Goal: Transaction & Acquisition: Purchase product/service

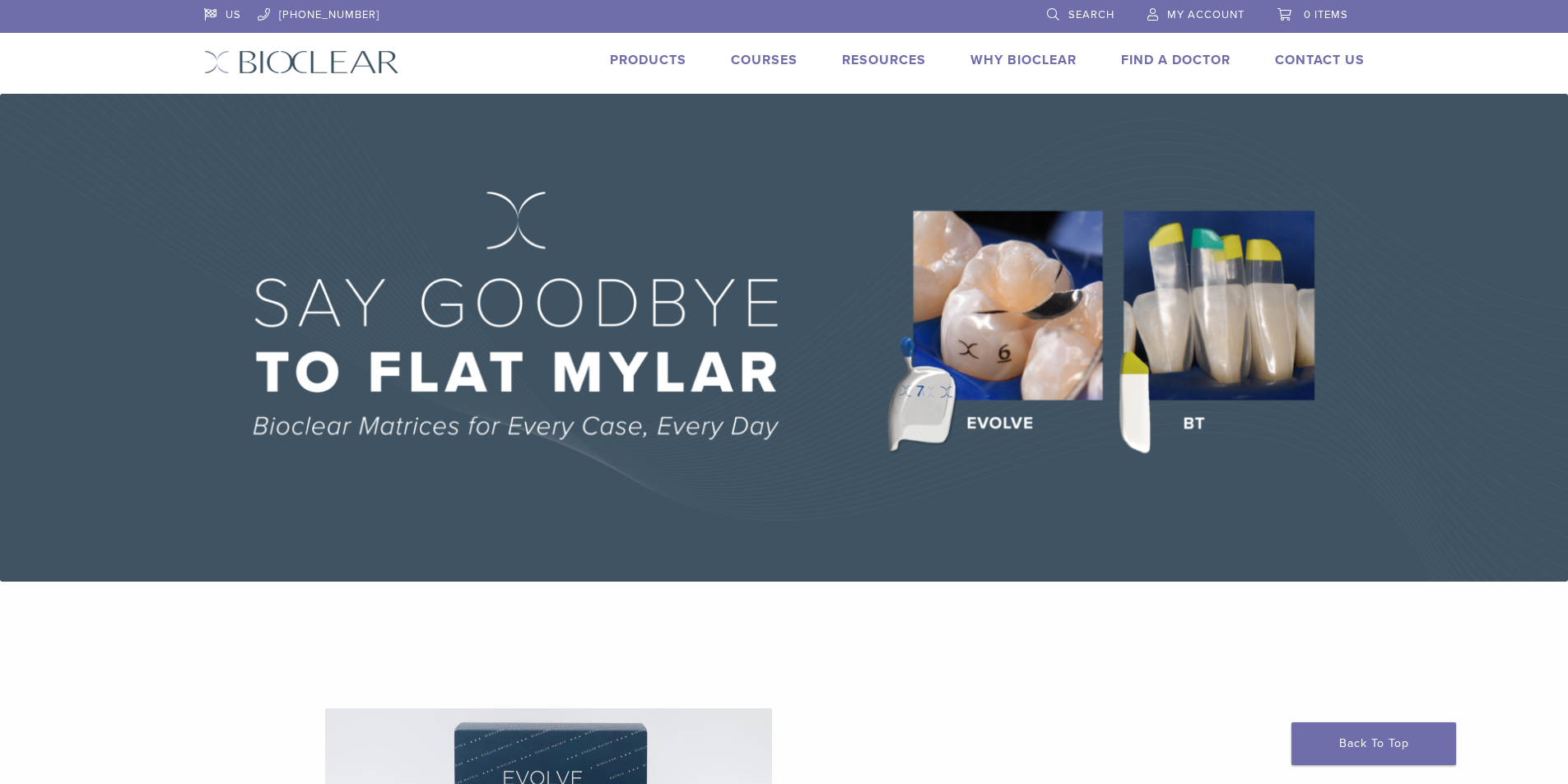
click at [669, 64] on link "Products" at bounding box center [648, 59] width 76 height 16
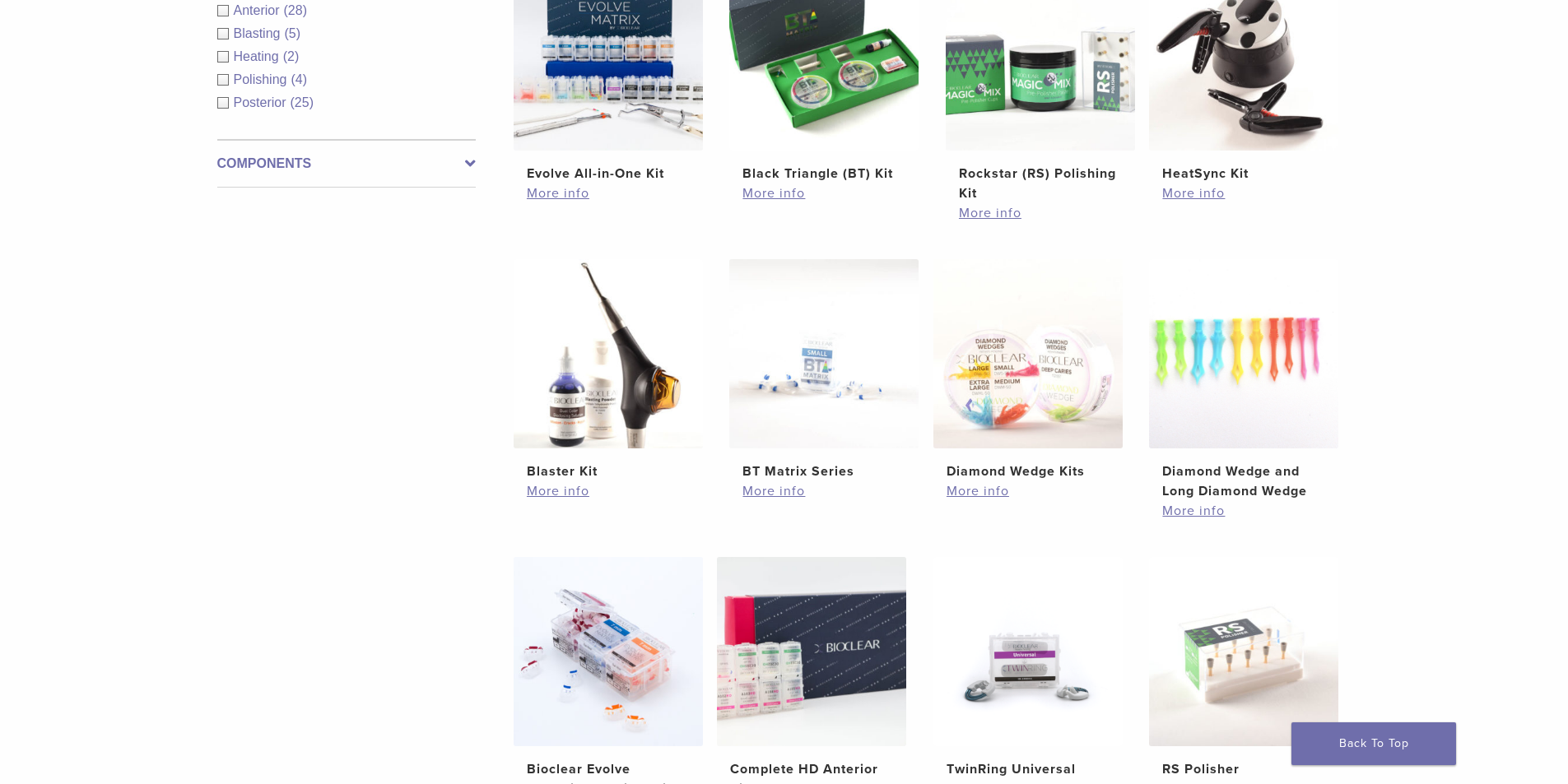
scroll to position [716, 0]
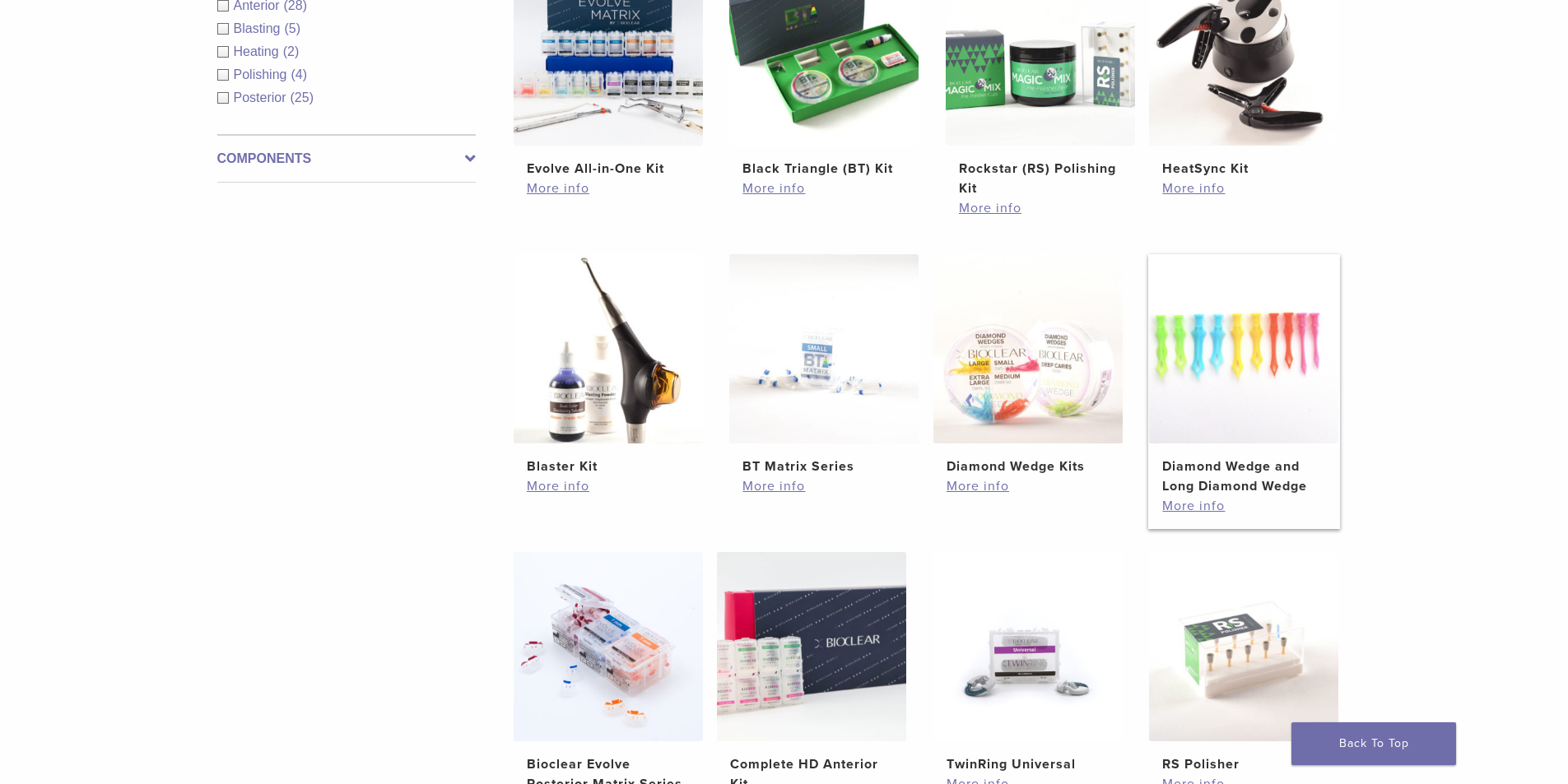
click at [1269, 355] on img at bounding box center [1243, 348] width 190 height 189
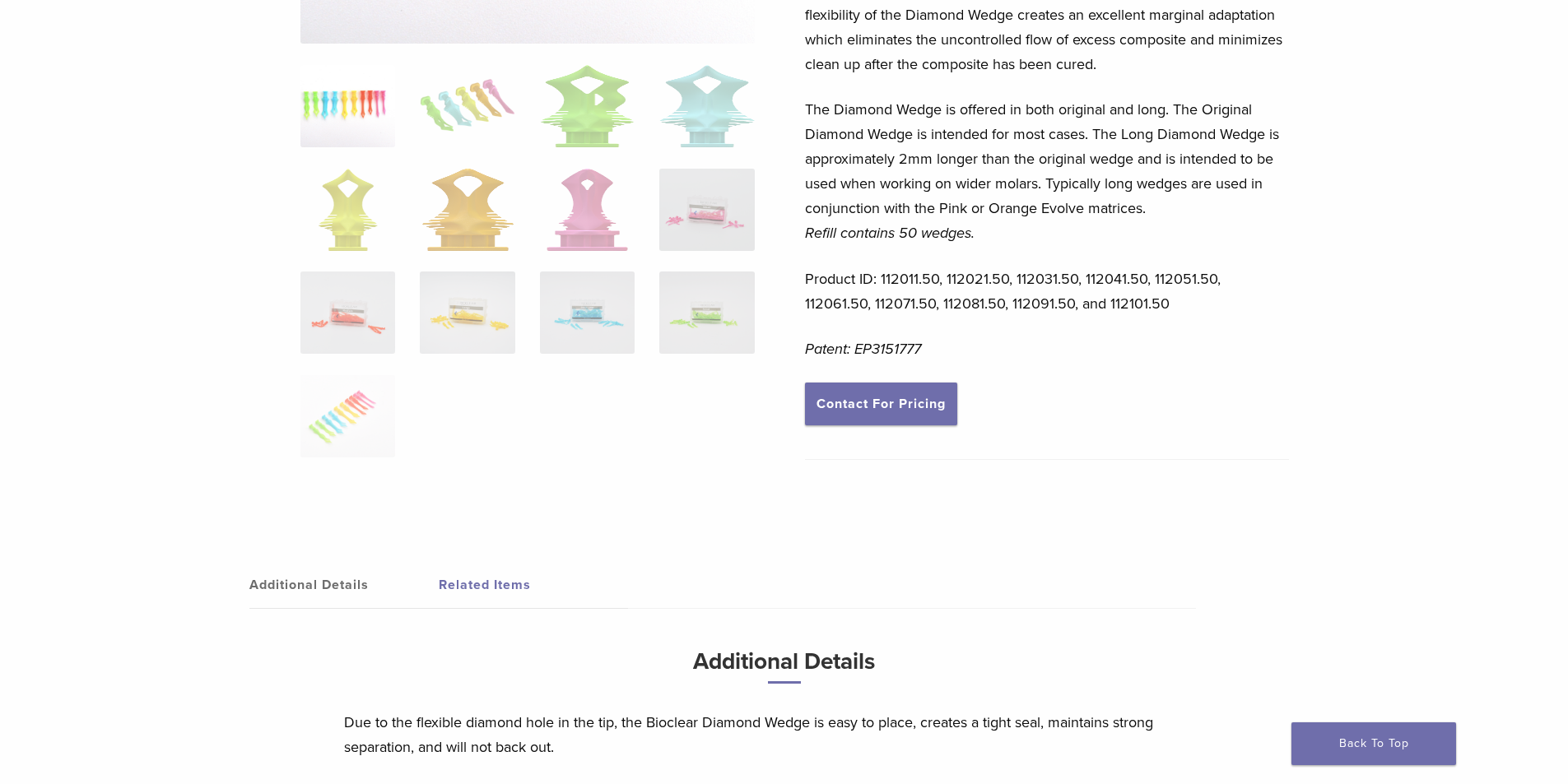
scroll to position [851, 0]
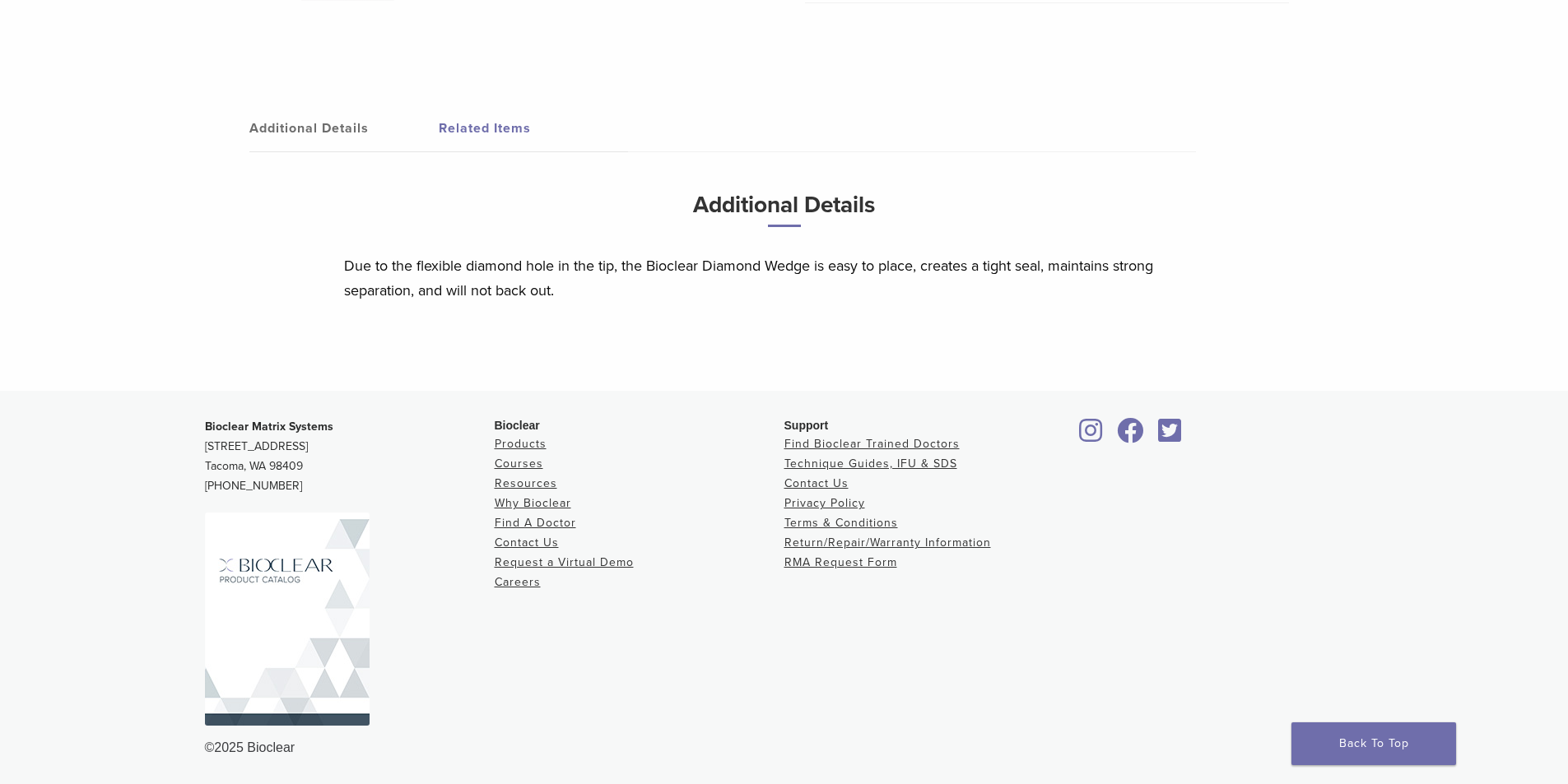
click at [323, 663] on img at bounding box center [287, 618] width 165 height 213
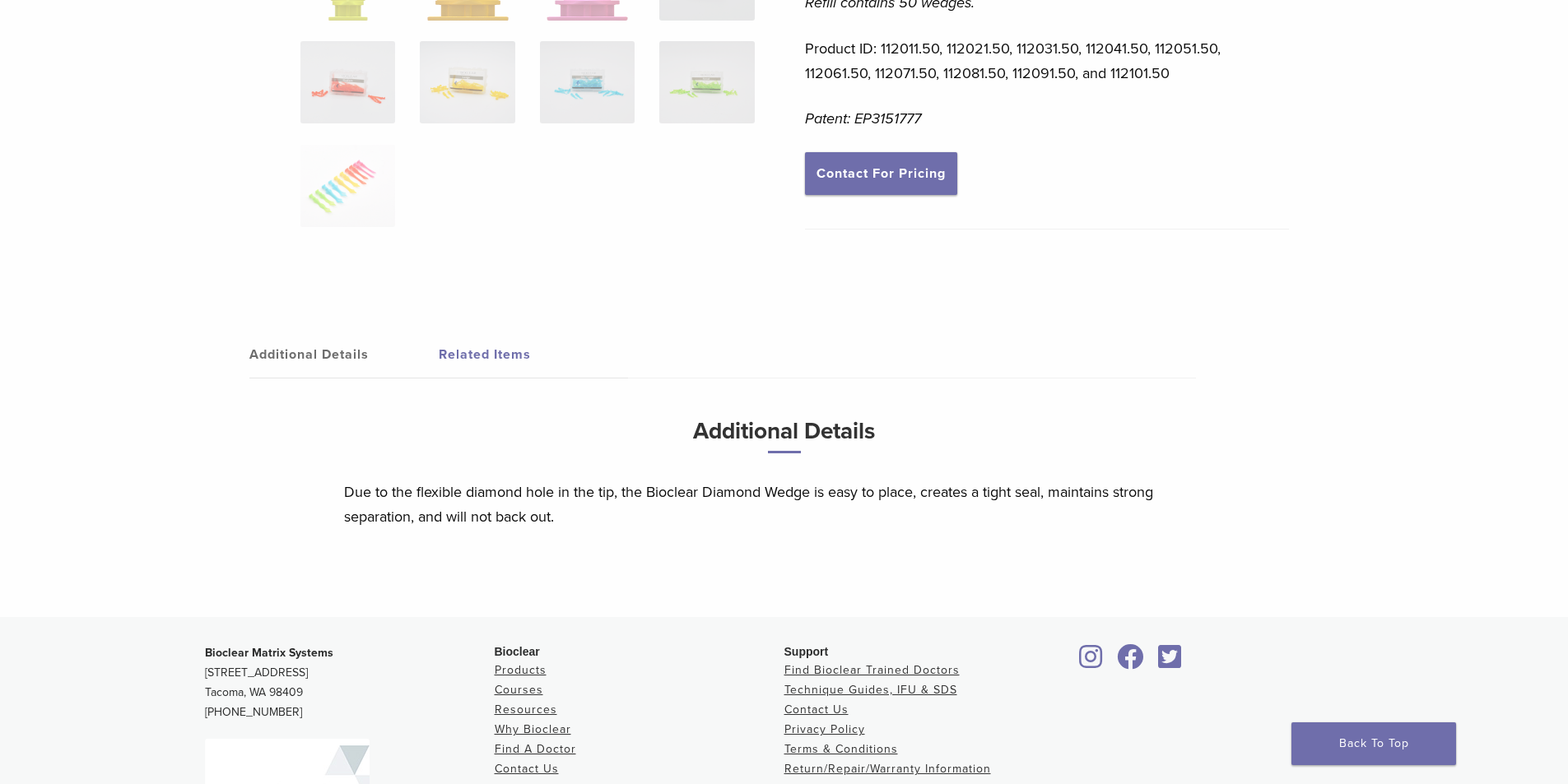
scroll to position [0, 0]
